Goal: Transaction & Acquisition: Purchase product/service

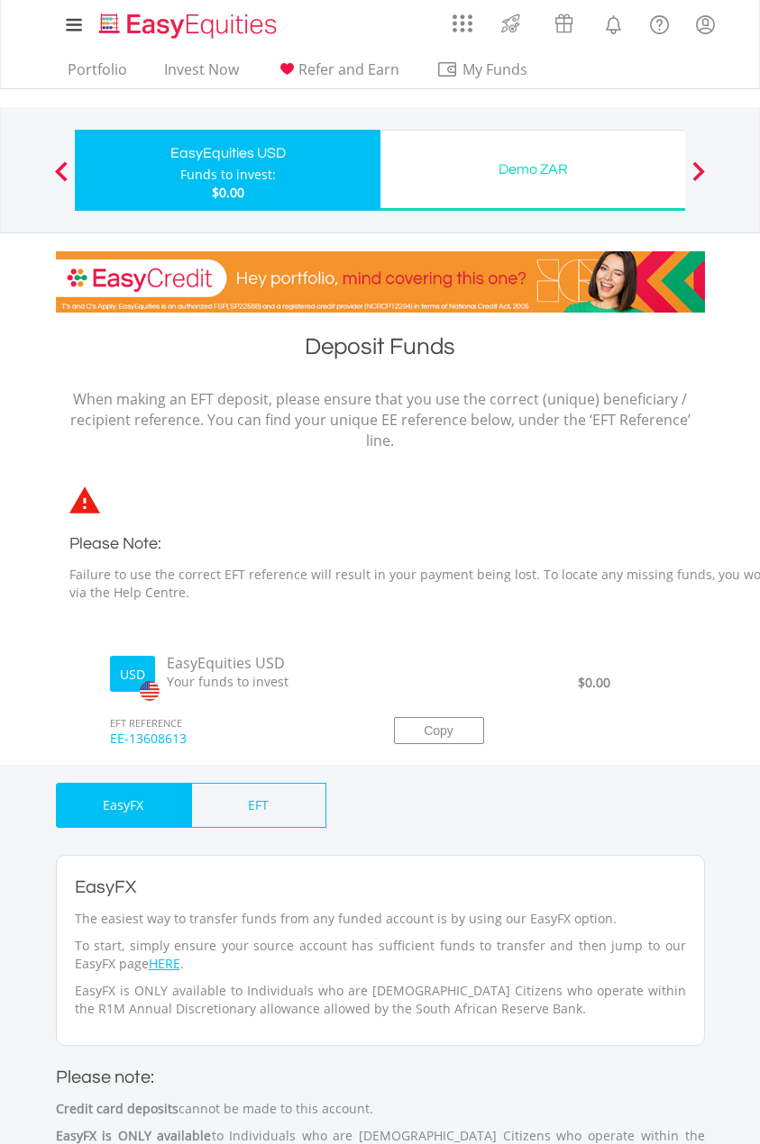
click at [494, 164] on div "Demo ZAR" at bounding box center [532, 169] width 283 height 25
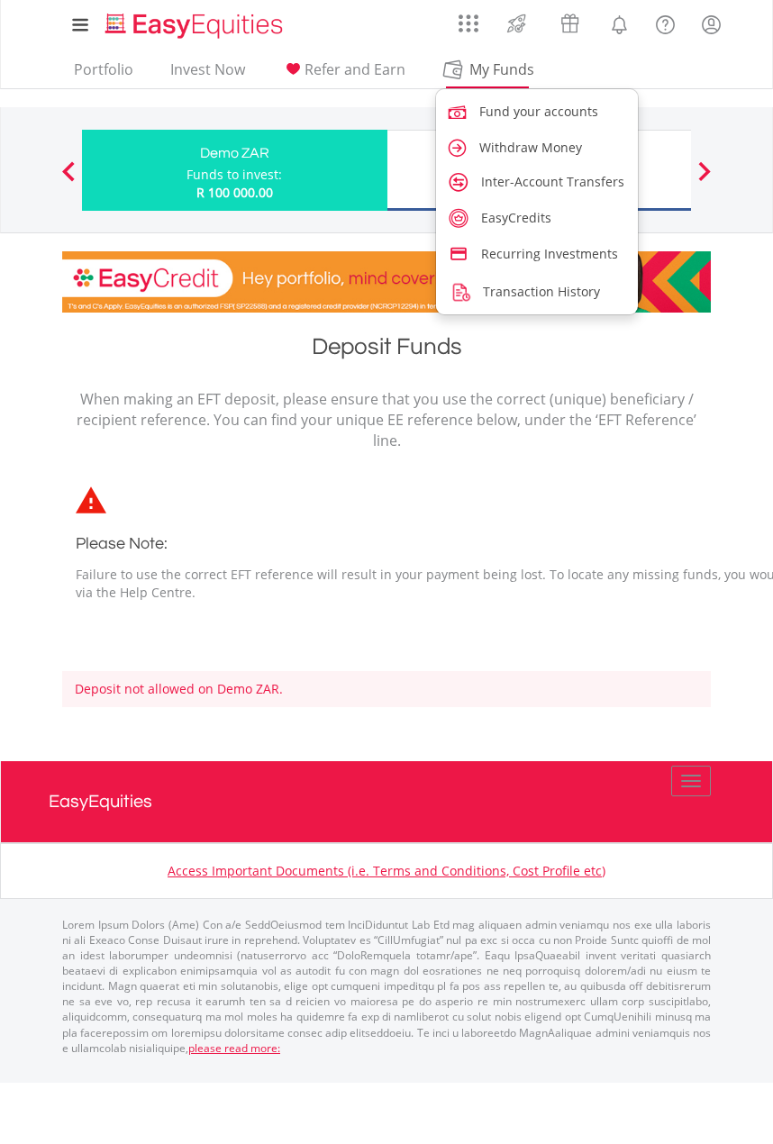
click at [460, 70] on span "My Funds" at bounding box center [501, 69] width 118 height 23
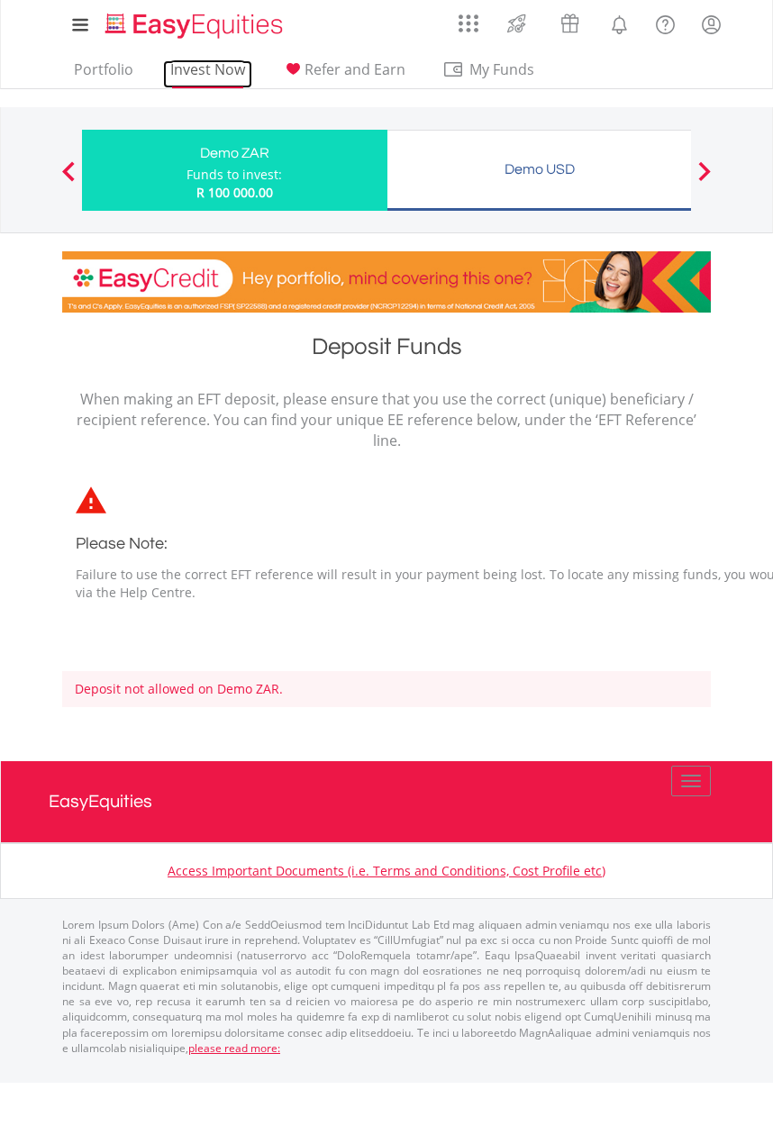
click at [232, 70] on link "Invest Now" at bounding box center [207, 74] width 89 height 28
